Goal: Check status: Check status

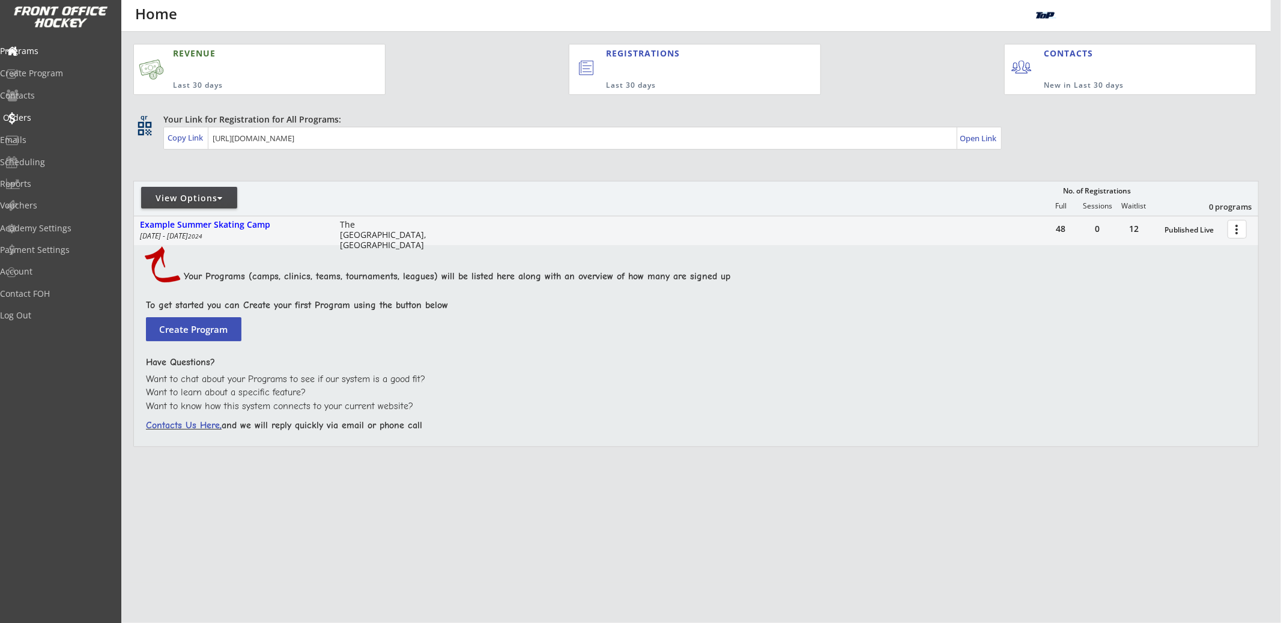
click at [71, 118] on div "Orders" at bounding box center [57, 117] width 108 height 8
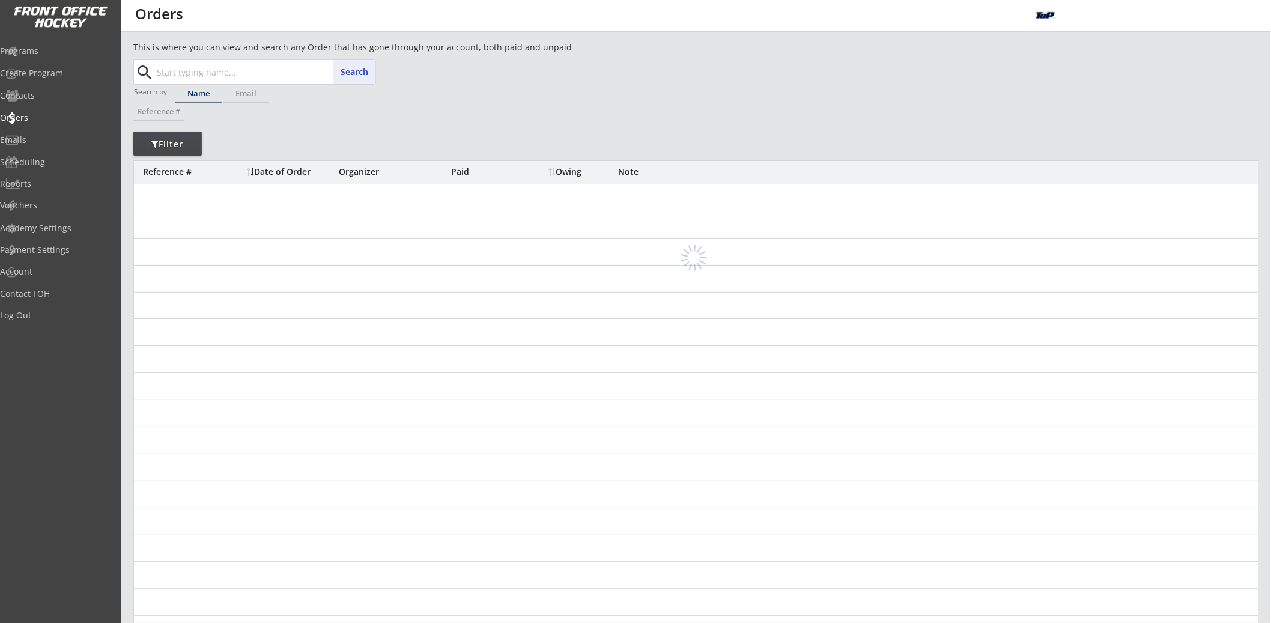
click at [350, 71] on div "Search search" at bounding box center [255, 72] width 240 height 24
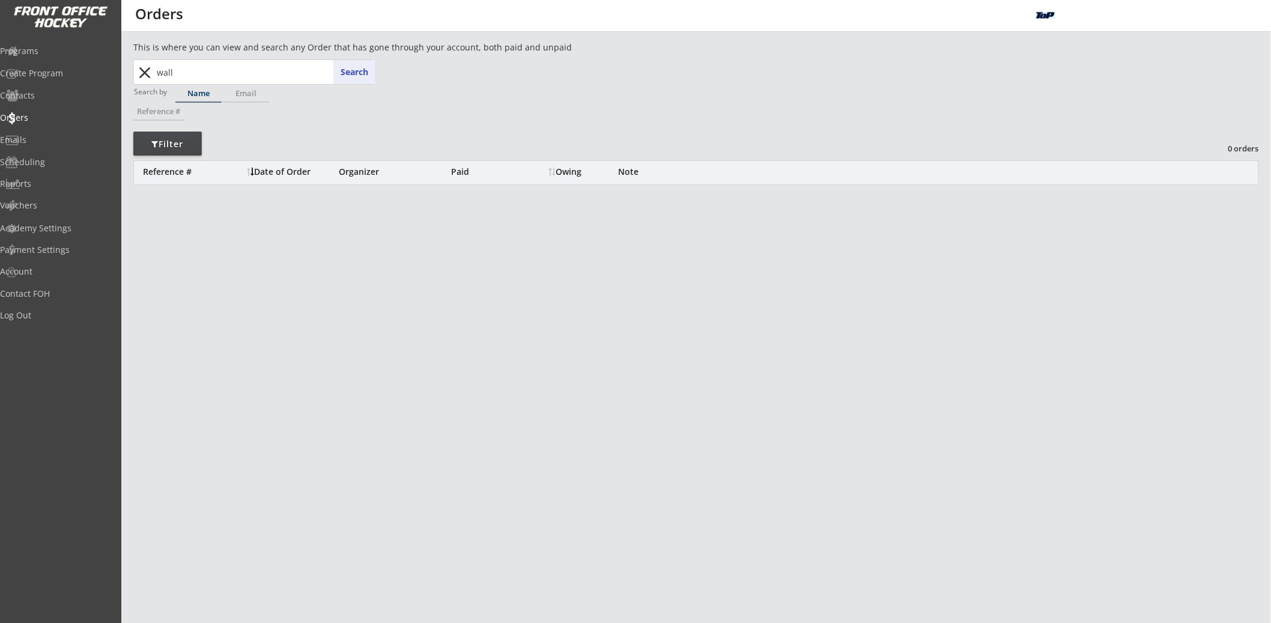
click at [186, 70] on input "wall" at bounding box center [264, 72] width 221 height 24
click at [187, 70] on input "wall" at bounding box center [264, 72] width 221 height 24
click at [187, 71] on input "wall" at bounding box center [264, 72] width 221 height 24
type input "="
type input "isa"
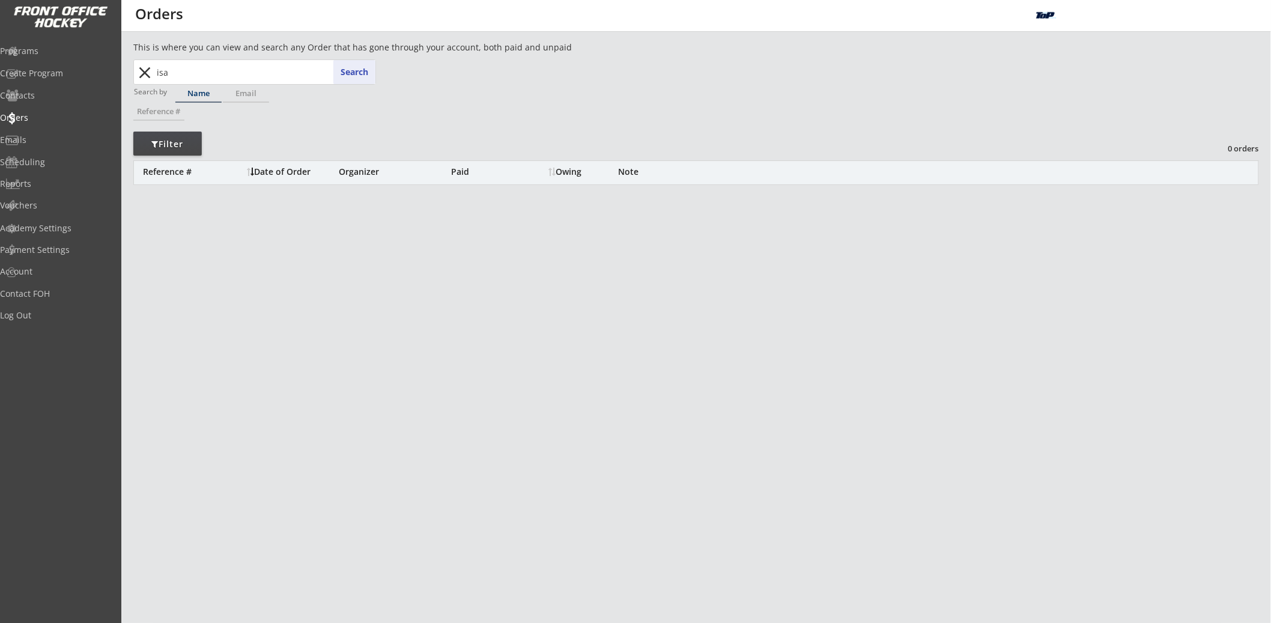
type input "[PERSON_NAME]"
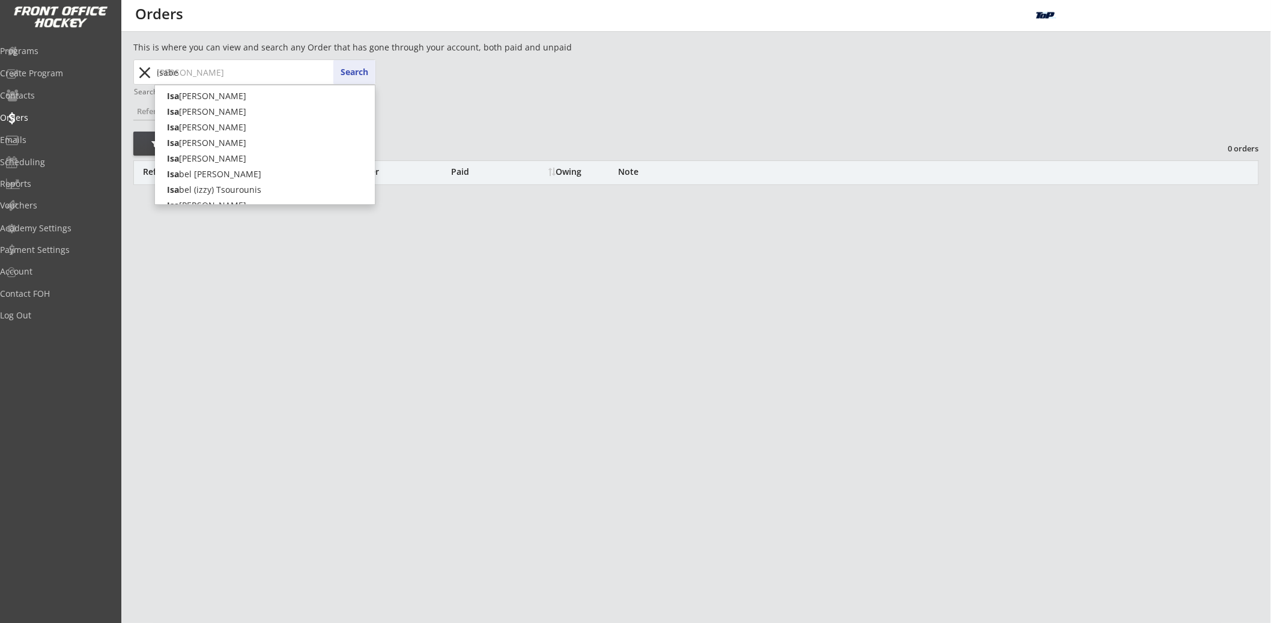
type input "[PERSON_NAME]"
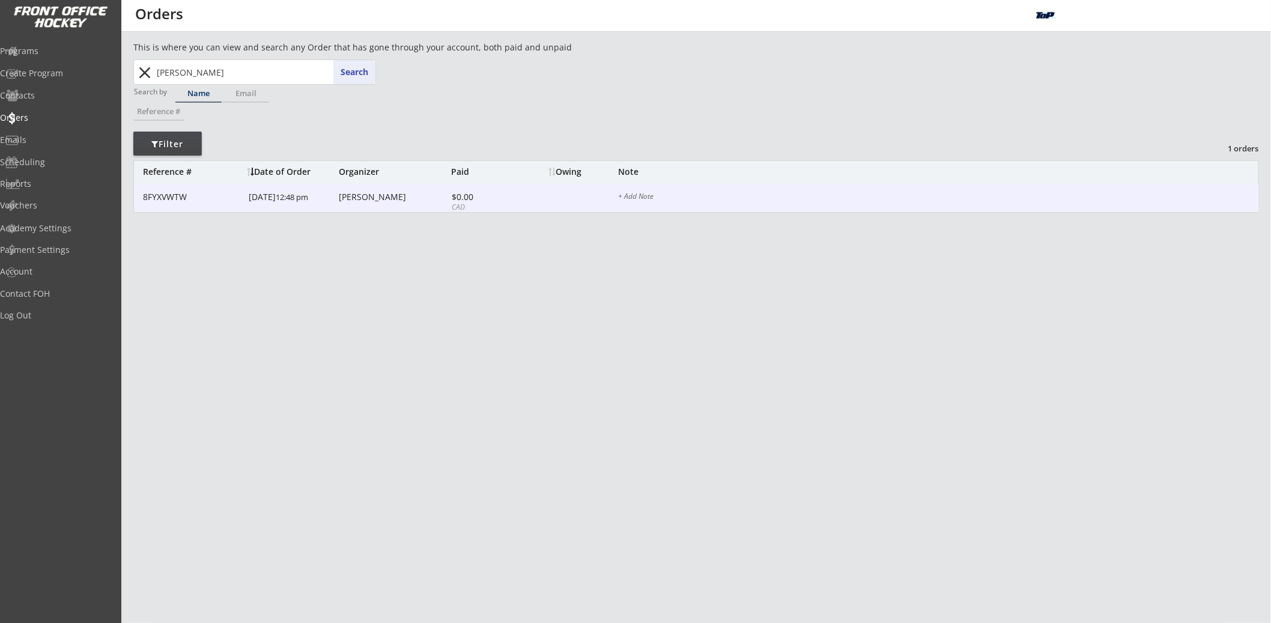
click at [299, 202] on div "[DATE] 12:48 pm" at bounding box center [292, 197] width 87 height 27
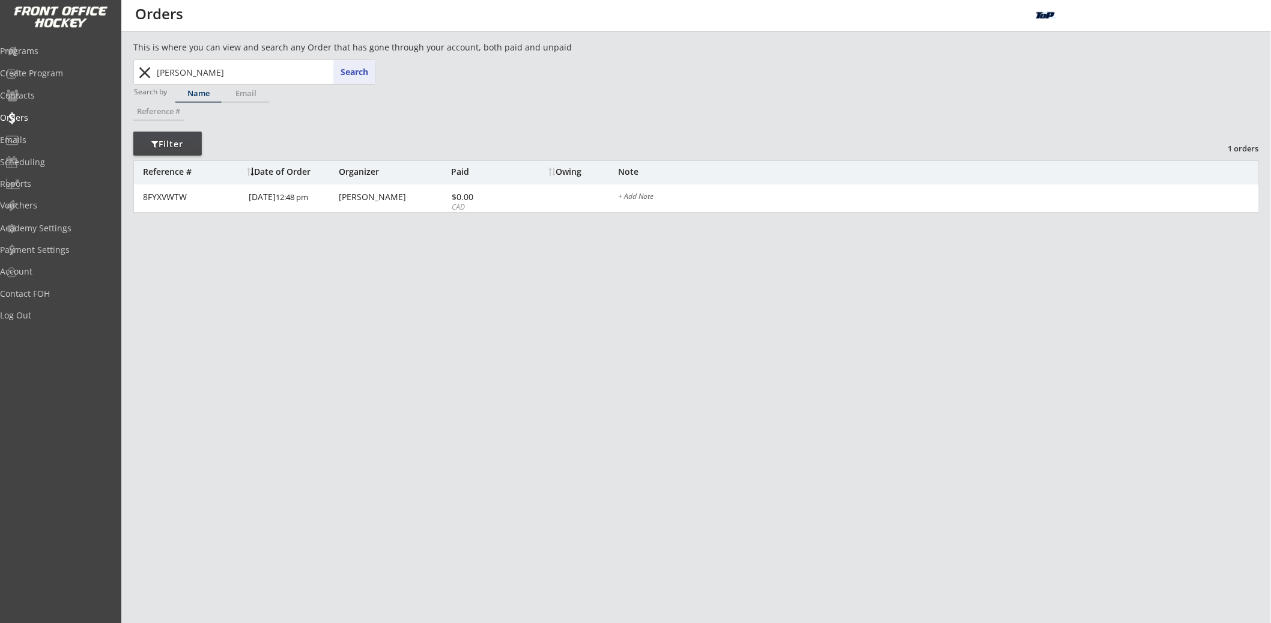
click at [238, 67] on input "[PERSON_NAME]" at bounding box center [264, 72] width 221 height 24
click at [237, 68] on input "[PERSON_NAME]" at bounding box center [264, 72] width 221 height 24
type input "[PERSON_NAME]"
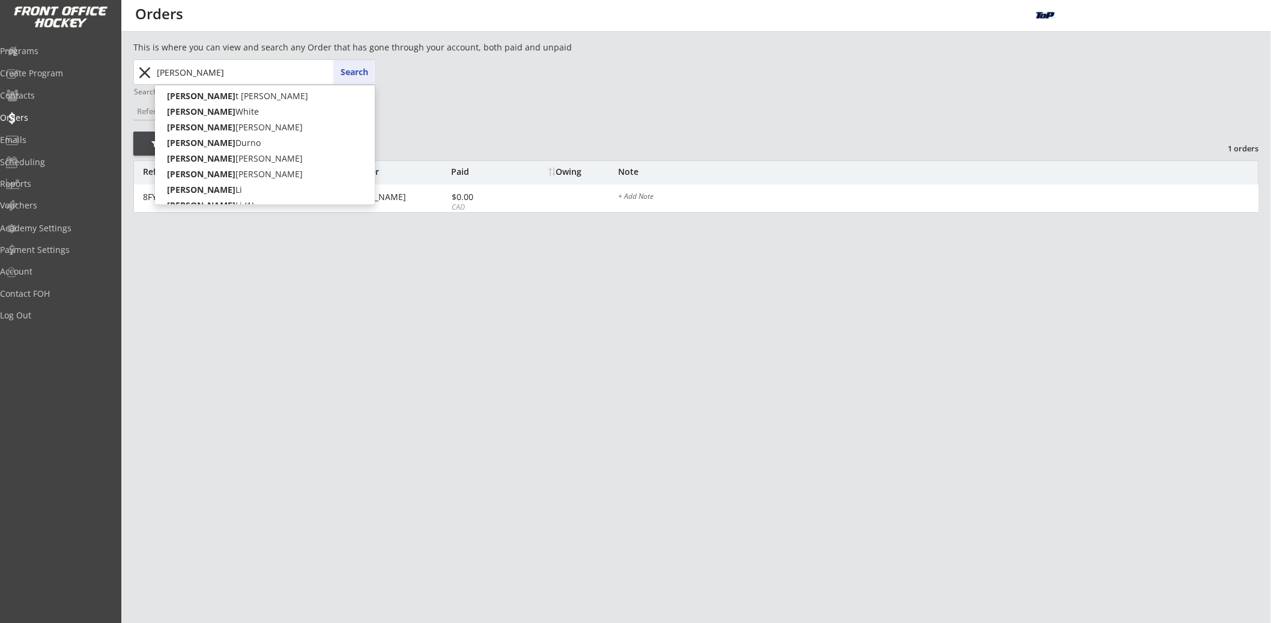
type input "[PERSON_NAME]"
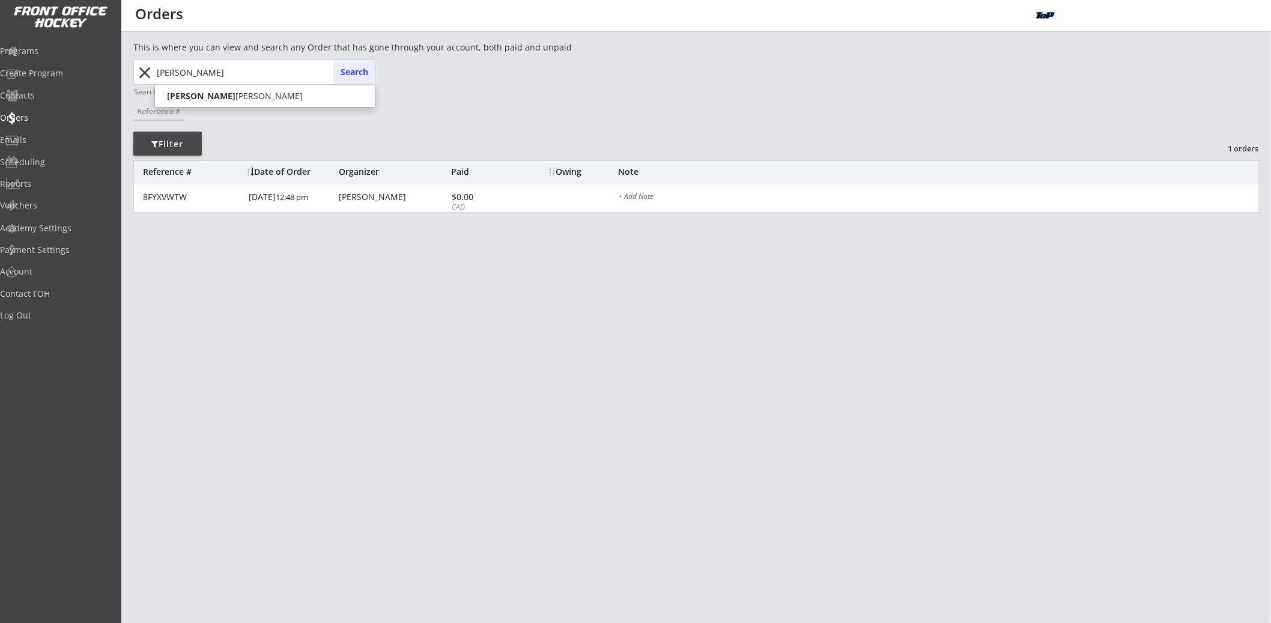
type input "[PERSON_NAME]"
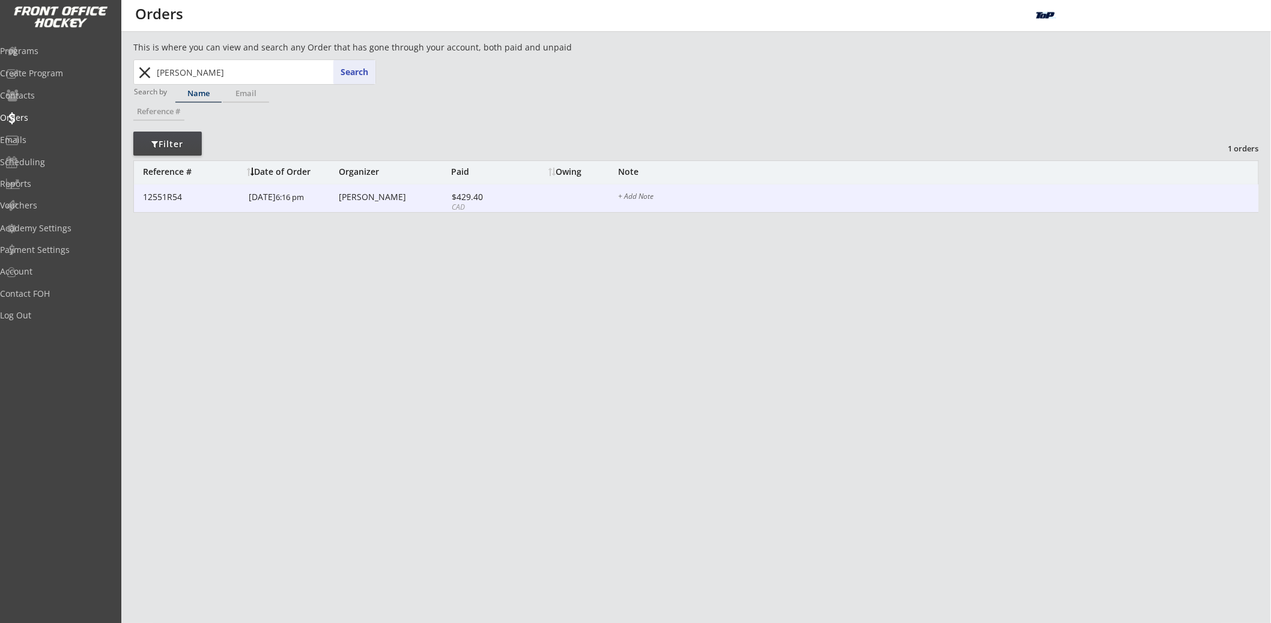
click at [350, 199] on div "[PERSON_NAME]" at bounding box center [393, 197] width 109 height 8
